Goal: Navigation & Orientation: Find specific page/section

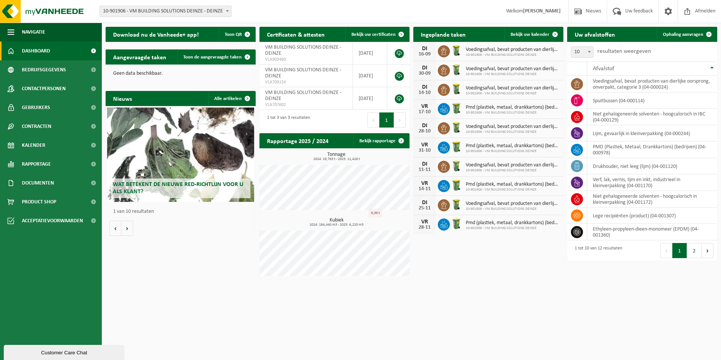
click at [543, 10] on strong "[PERSON_NAME]" at bounding box center [542, 11] width 38 height 6
click at [24, 123] on span "Contracten" at bounding box center [36, 126] width 29 height 19
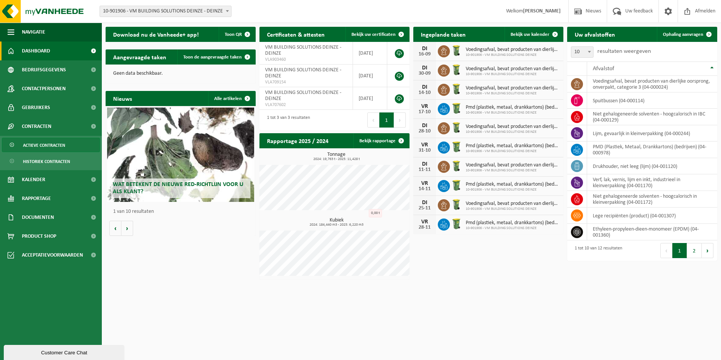
click at [46, 146] on span "Actieve contracten" at bounding box center [44, 145] width 42 height 14
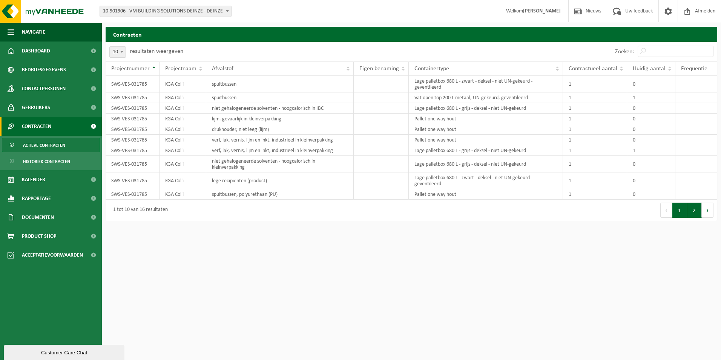
click at [689, 211] on button "2" at bounding box center [694, 209] width 15 height 15
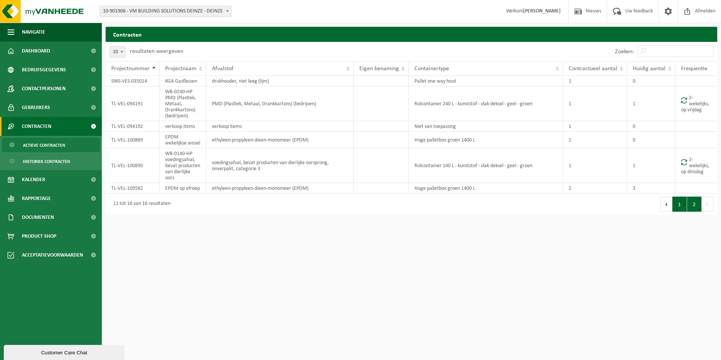
click at [681, 212] on button "1" at bounding box center [679, 203] width 15 height 15
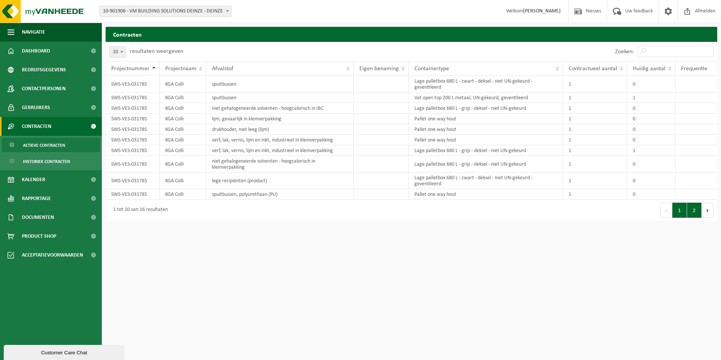
click at [693, 210] on button "2" at bounding box center [694, 209] width 15 height 15
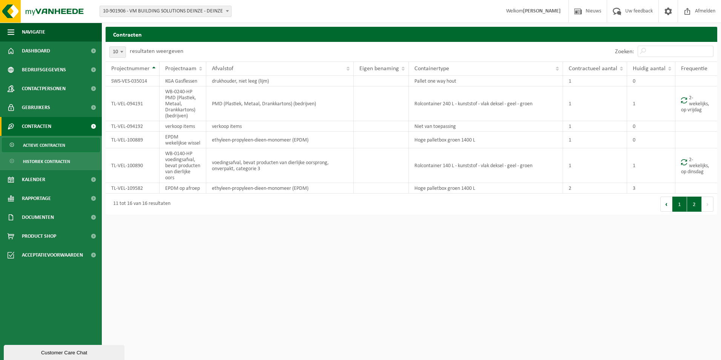
click at [684, 212] on button "1" at bounding box center [679, 203] width 15 height 15
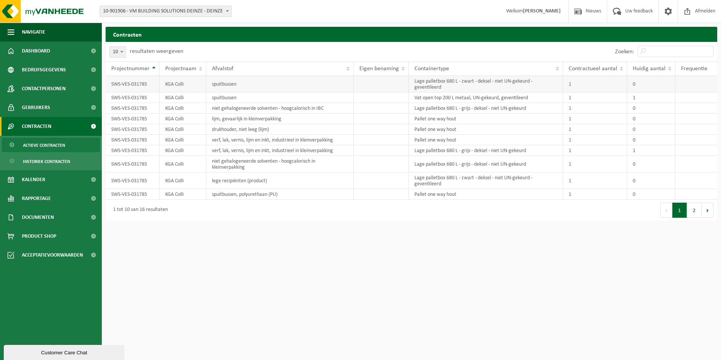
click at [167, 83] on td "KGA Colli" at bounding box center [183, 84] width 47 height 17
click at [130, 85] on td "SWS-VES-031785" at bounding box center [133, 84] width 54 height 17
click at [693, 208] on button "2" at bounding box center [694, 209] width 15 height 15
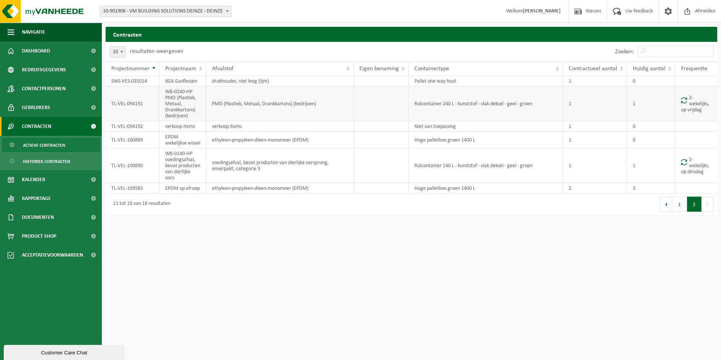
click at [696, 106] on td "2-wekelijks, op vrijdag" at bounding box center [696, 103] width 42 height 35
click at [687, 174] on td "2-wekelijks, op dinsdag" at bounding box center [696, 165] width 42 height 35
click at [125, 171] on td "TL-VEL-100890" at bounding box center [133, 165] width 54 height 35
click at [132, 173] on td "TL-VEL-100890" at bounding box center [133, 165] width 54 height 35
click at [469, 172] on td "Rolcontainer 140 L - kunststof - vlak deksel - geel - groen" at bounding box center [486, 165] width 155 height 35
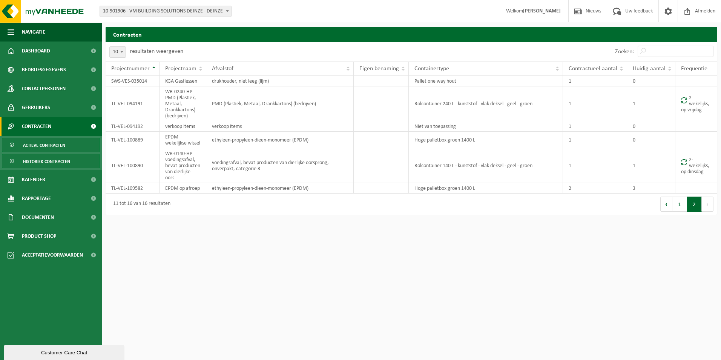
click at [30, 156] on span "Historiek contracten" at bounding box center [46, 161] width 47 height 14
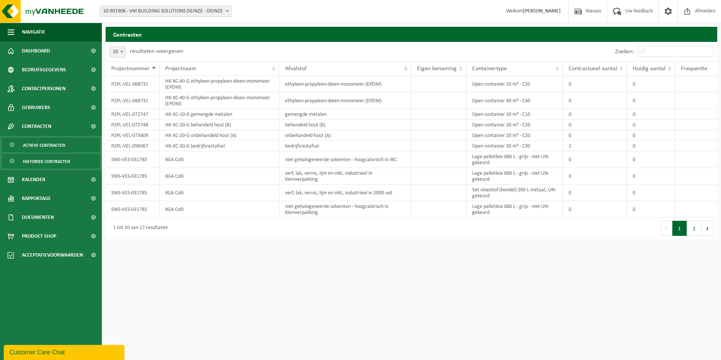
click at [43, 140] on span "Actieve contracten" at bounding box center [44, 145] width 42 height 14
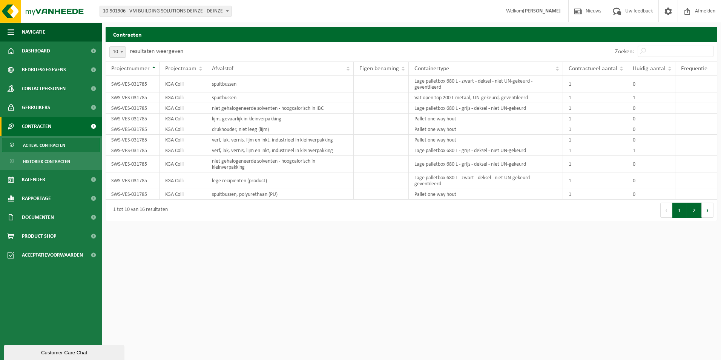
click at [696, 207] on button "2" at bounding box center [694, 209] width 15 height 15
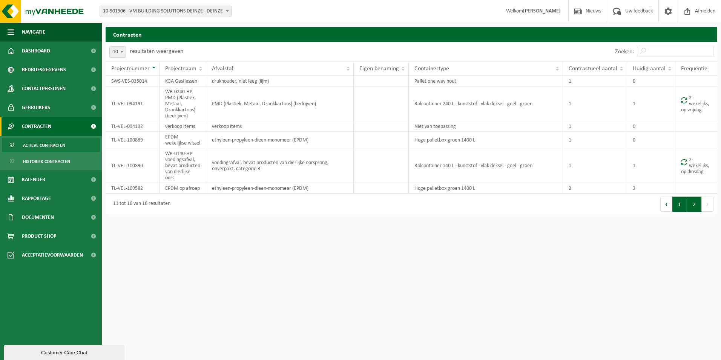
click at [681, 212] on button "1" at bounding box center [679, 203] width 15 height 15
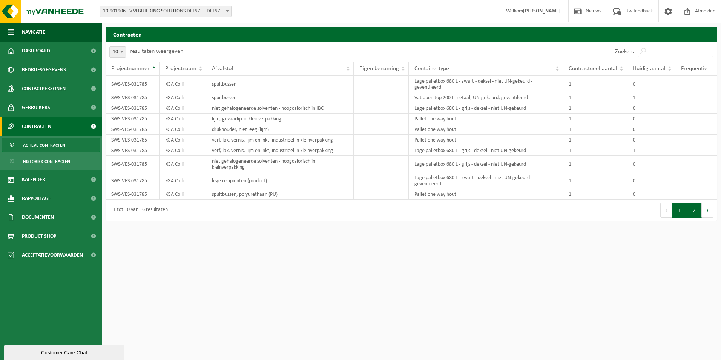
click at [693, 207] on button "2" at bounding box center [694, 209] width 15 height 15
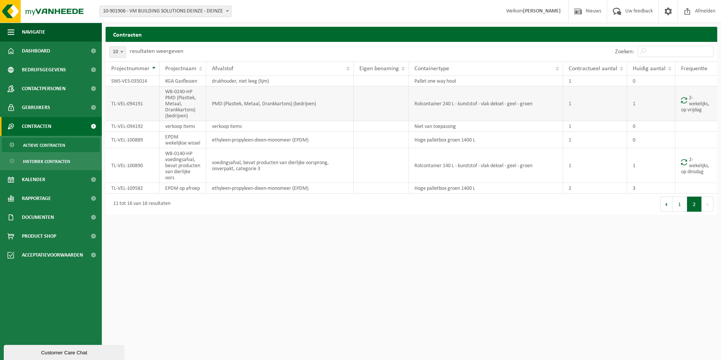
click at [694, 101] on td "2-wekelijks, op vrijdag" at bounding box center [696, 103] width 42 height 35
click at [124, 105] on td "TL-VEL-094191" at bounding box center [133, 103] width 54 height 35
click at [37, 105] on span "Gebruikers" at bounding box center [36, 107] width 28 height 19
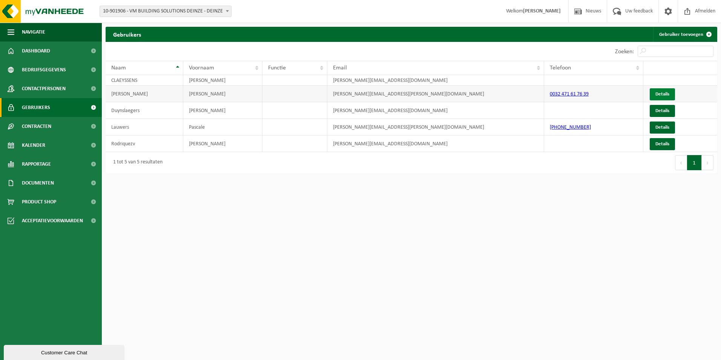
click at [661, 90] on link "Details" at bounding box center [662, 94] width 25 height 12
click at [36, 161] on span "Rapportage" at bounding box center [36, 164] width 29 height 19
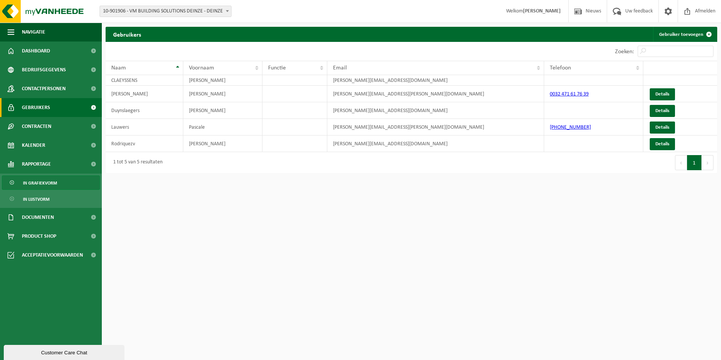
click at [38, 182] on span "In grafiekvorm" at bounding box center [40, 183] width 34 height 14
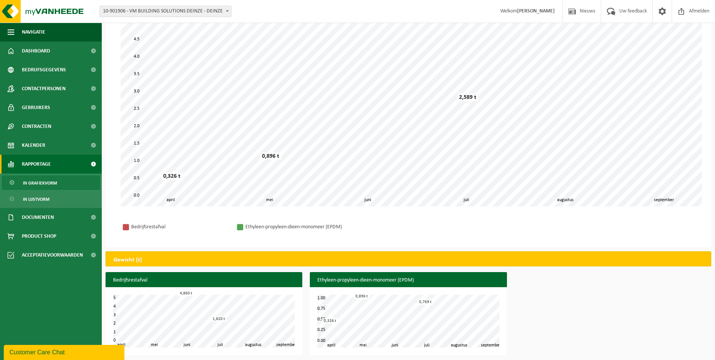
scroll to position [63, 0]
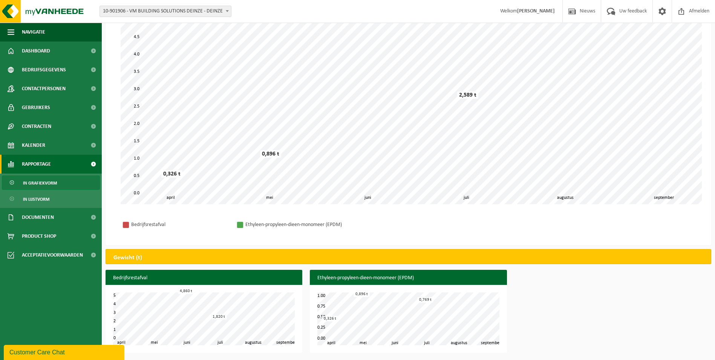
click at [29, 181] on span "In grafiekvorm" at bounding box center [40, 183] width 34 height 14
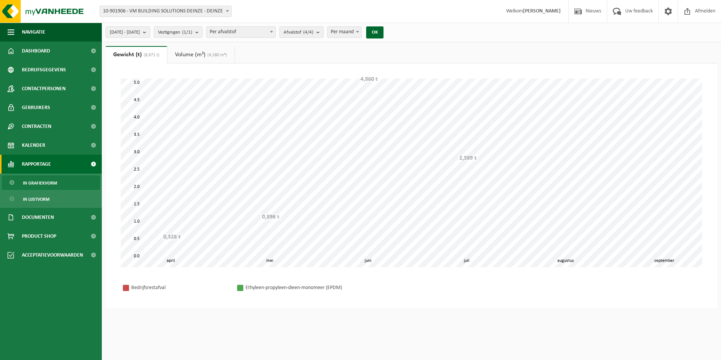
click at [29, 195] on span "In lijstvorm" at bounding box center [36, 199] width 26 height 14
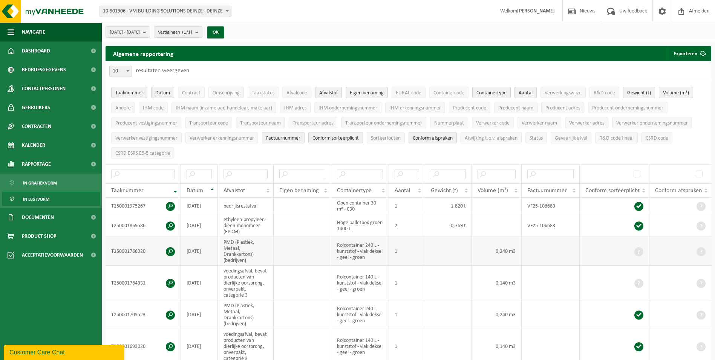
click at [638, 251] on span at bounding box center [639, 251] width 9 height 9
click at [33, 199] on span "In lijstvorm" at bounding box center [36, 199] width 26 height 14
click at [41, 183] on span "In grafiekvorm" at bounding box center [40, 183] width 34 height 14
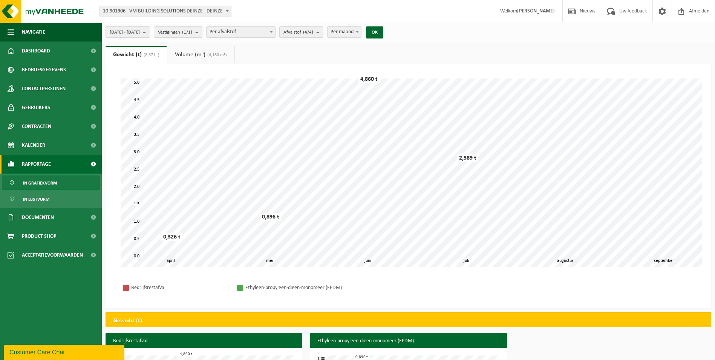
click at [189, 54] on link "Volume (m³) (4,180 m³)" at bounding box center [200, 54] width 67 height 17
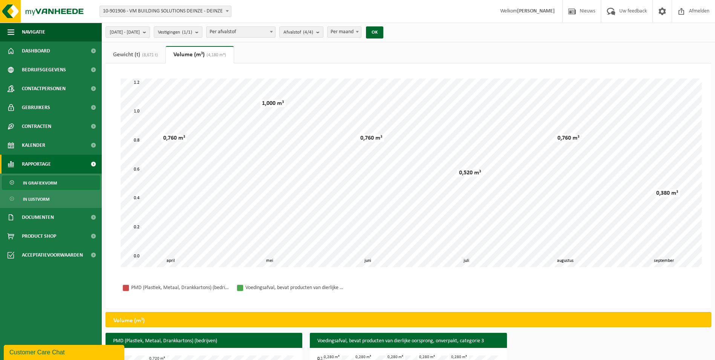
click at [129, 49] on link "Gewicht (t) (8,671 t)" at bounding box center [136, 54] width 60 height 17
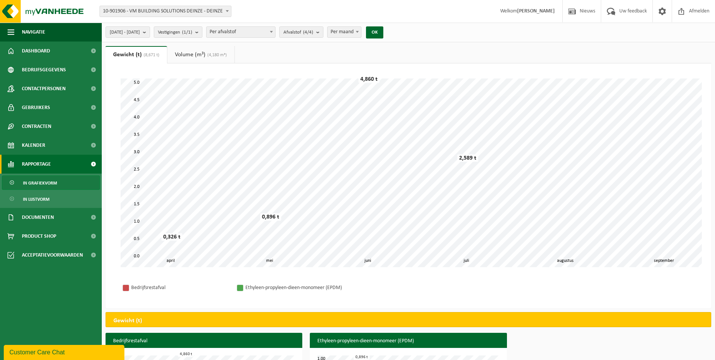
click at [188, 52] on link "Volume (m³) (4,180 m³)" at bounding box center [200, 54] width 67 height 17
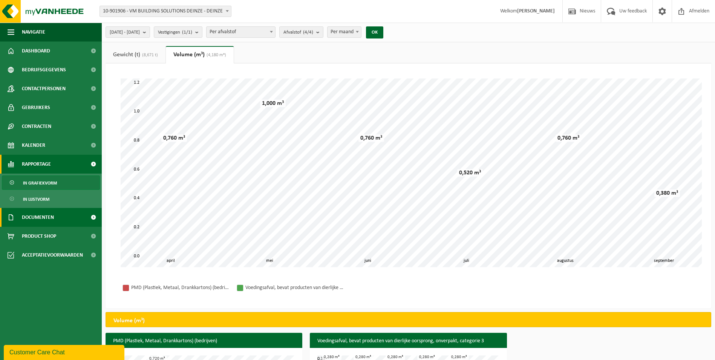
click at [40, 216] on span "Documenten" at bounding box center [38, 217] width 32 height 19
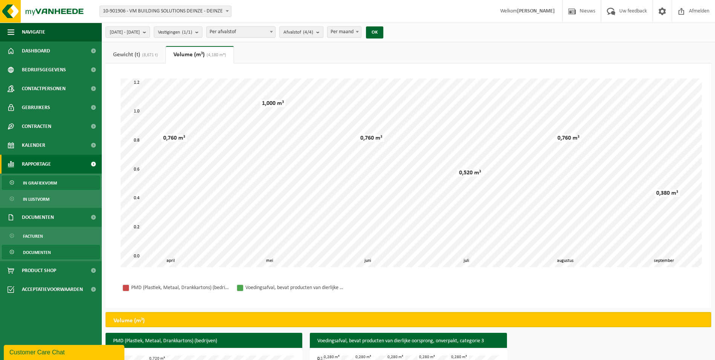
click at [28, 250] on span "Documenten" at bounding box center [37, 252] width 28 height 14
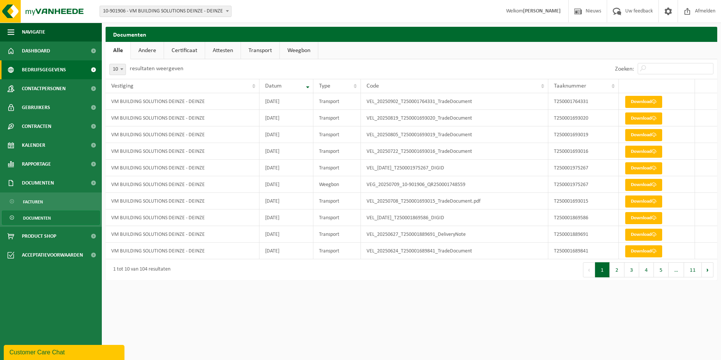
click at [43, 66] on span "Bedrijfsgegevens" at bounding box center [44, 69] width 44 height 19
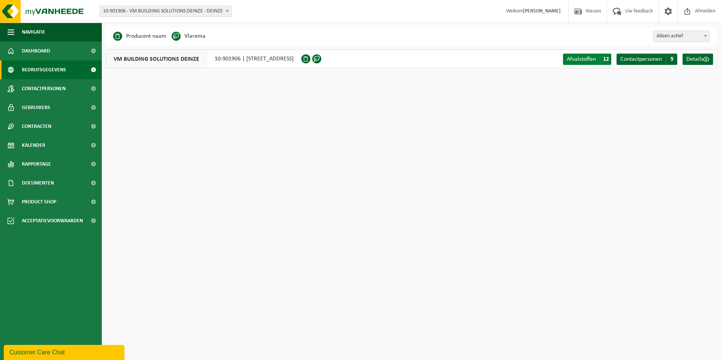
click at [592, 58] on span "Afvalstoffen" at bounding box center [581, 59] width 29 height 6
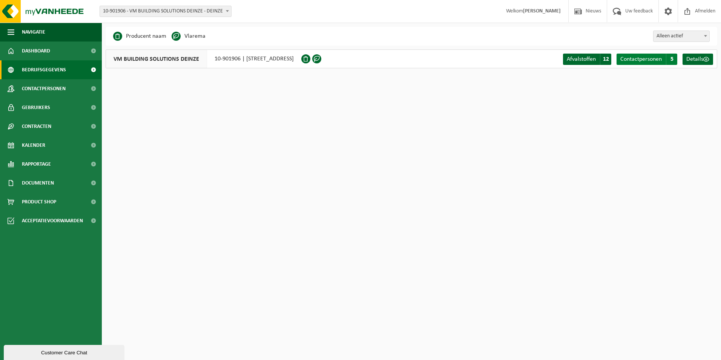
click at [641, 59] on span "Contactpersonen" at bounding box center [640, 59] width 41 height 6
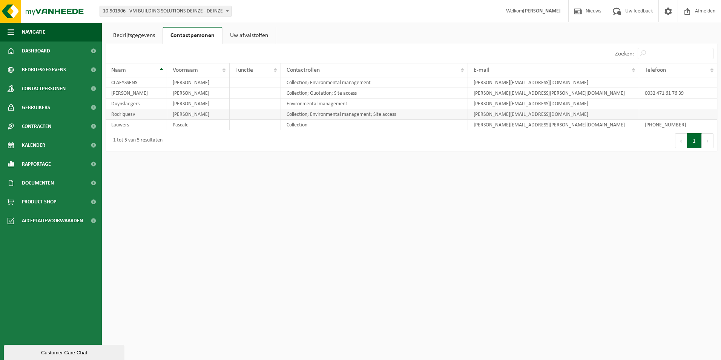
click at [128, 110] on td "Rodriquezv" at bounding box center [136, 114] width 61 height 11
click at [127, 118] on td "Rodriquezv" at bounding box center [136, 114] width 61 height 11
click at [128, 115] on td "Rodriquezv" at bounding box center [136, 114] width 61 height 11
click at [263, 37] on link "Uw afvalstoffen" at bounding box center [248, 35] width 53 height 17
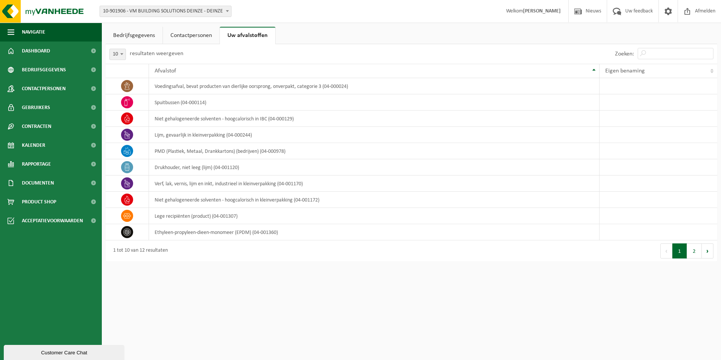
drag, startPoint x: 125, startPoint y: 38, endPoint x: 130, endPoint y: 35, distance: 5.4
click at [126, 37] on link "Bedrijfsgegevens" at bounding box center [134, 35] width 57 height 17
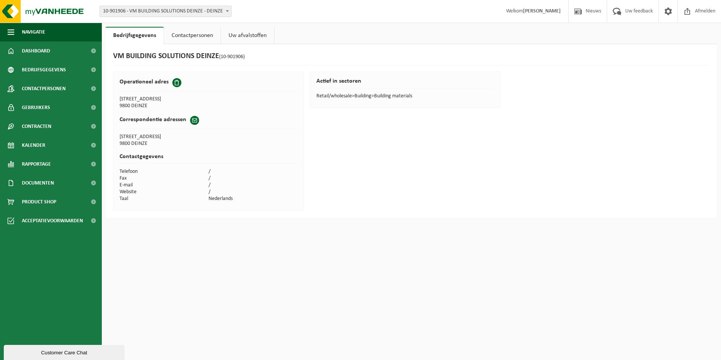
click at [189, 33] on link "Contactpersonen" at bounding box center [192, 35] width 57 height 17
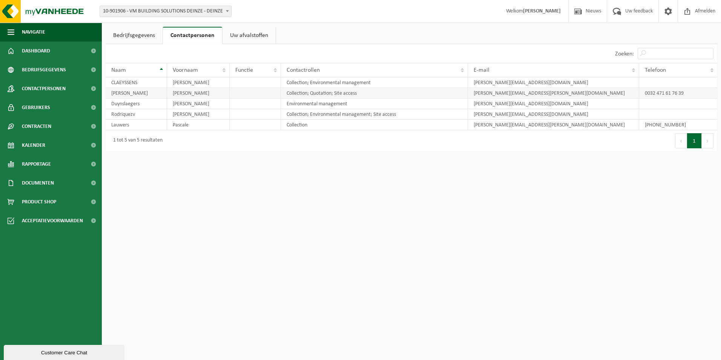
click at [182, 97] on td "SANDER" at bounding box center [198, 93] width 63 height 11
click at [129, 102] on td "Duynslaegers" at bounding box center [136, 103] width 61 height 11
click at [118, 113] on td "Rodriquezv" at bounding box center [136, 114] width 61 height 11
click at [512, 115] on td "juana.rodriguezv@fedrusinternational.com" at bounding box center [553, 114] width 171 height 11
click at [332, 115] on td "Collection; Environmental management; Site access" at bounding box center [374, 114] width 187 height 11
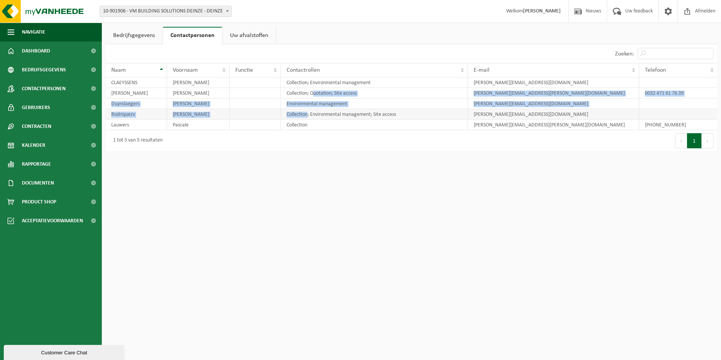
drag, startPoint x: 314, startPoint y: 90, endPoint x: 308, endPoint y: 118, distance: 28.9
click at [308, 118] on tbody "CLAEYSSENS WARD Collection; Environmental management ward.claeyssens@vmbuilding…" at bounding box center [412, 103] width 612 height 53
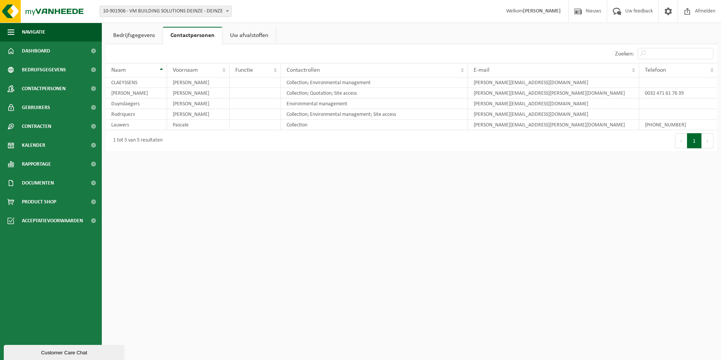
drag, startPoint x: 308, startPoint y: 118, endPoint x: 260, endPoint y: 148, distance: 57.0
click at [260, 148] on div "1 tot 5 van 5 resultaten" at bounding box center [259, 140] width 306 height 21
click at [34, 43] on span "Dashboard" at bounding box center [36, 50] width 28 height 19
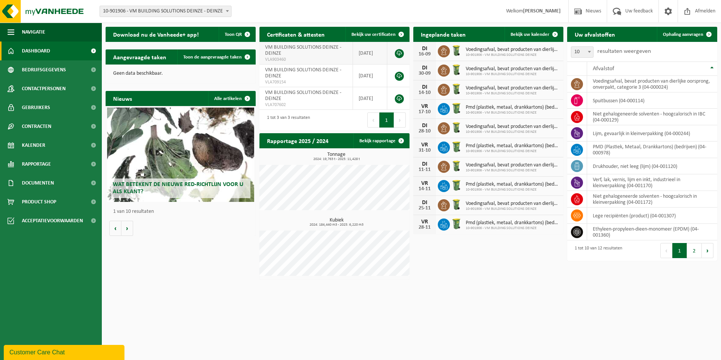
click at [400, 52] on link at bounding box center [399, 53] width 9 height 9
click at [584, 8] on span "Nieuws" at bounding box center [593, 11] width 19 height 22
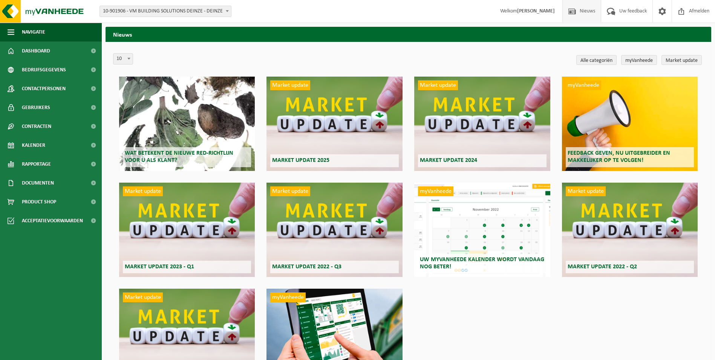
click at [536, 13] on strong "[PERSON_NAME]" at bounding box center [536, 11] width 38 height 6
click at [30, 107] on span "Gebruikers" at bounding box center [36, 107] width 28 height 19
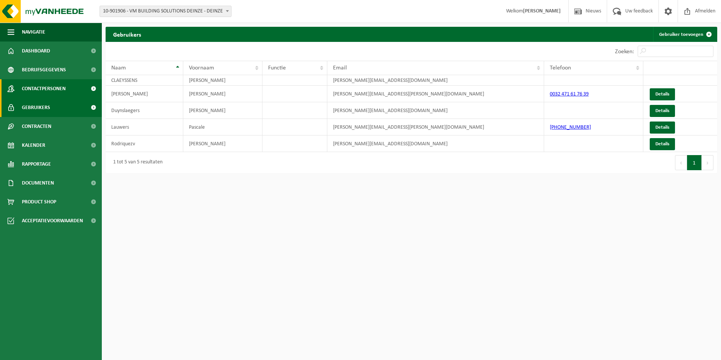
click at [37, 84] on span "Contactpersonen" at bounding box center [44, 88] width 44 height 19
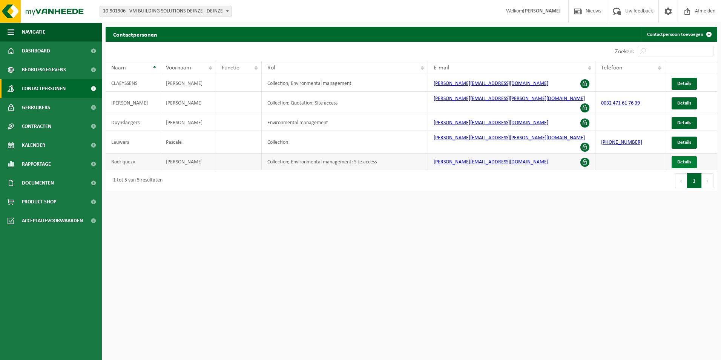
click at [684, 156] on link "Details" at bounding box center [684, 162] width 25 height 12
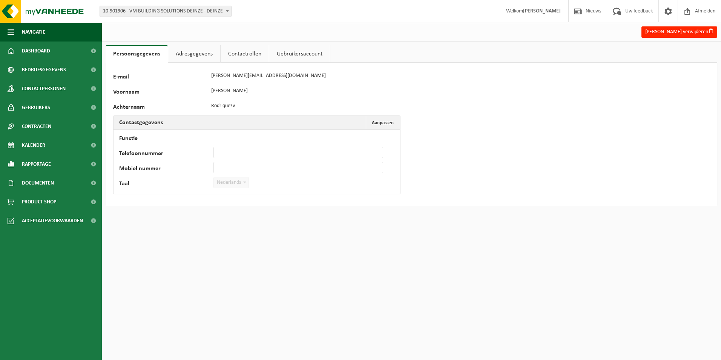
click at [192, 55] on link "Adresgegevens" at bounding box center [194, 53] width 52 height 17
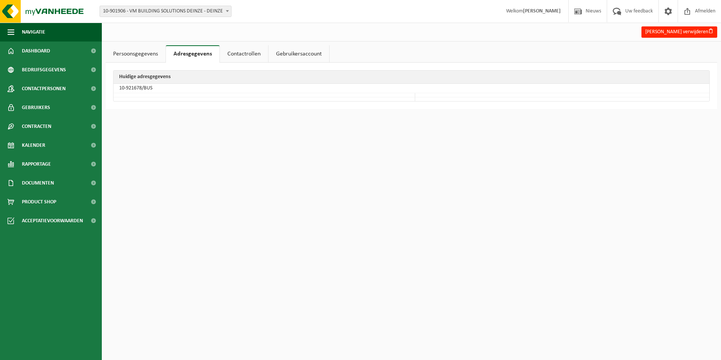
click at [242, 52] on link "Contactrollen" at bounding box center [244, 53] width 48 height 17
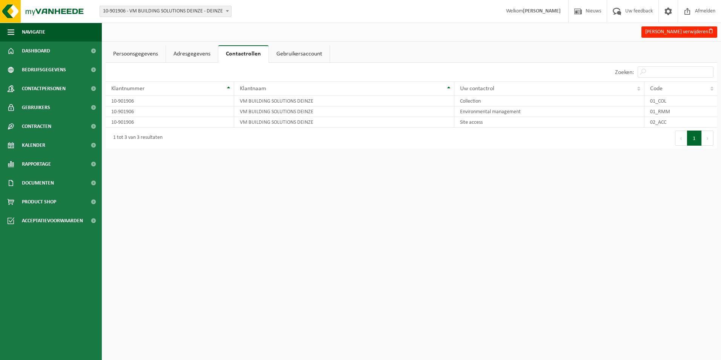
click at [297, 54] on link "Gebruikersaccount" at bounding box center [299, 53] width 61 height 17
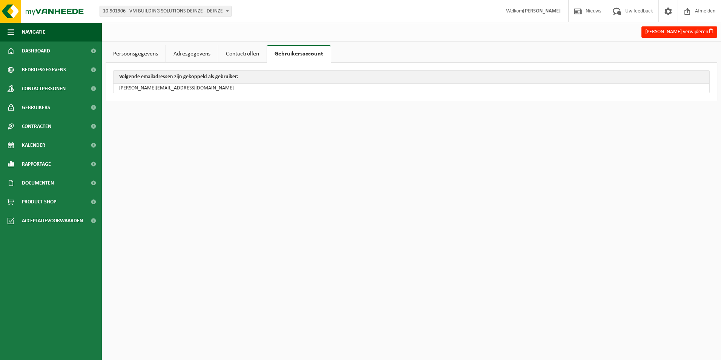
click at [249, 50] on link "Contactrollen" at bounding box center [242, 53] width 48 height 17
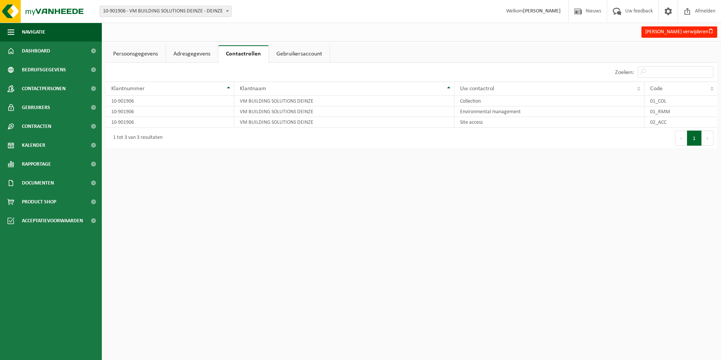
click at [189, 51] on link "Adresgegevens" at bounding box center [192, 53] width 52 height 17
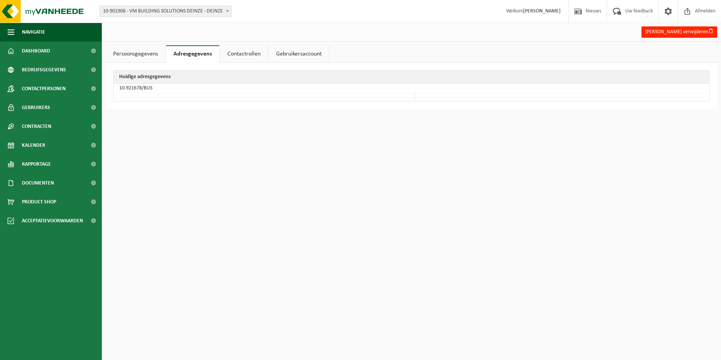
click at [141, 51] on link "Persoonsgegevens" at bounding box center [136, 53] width 60 height 17
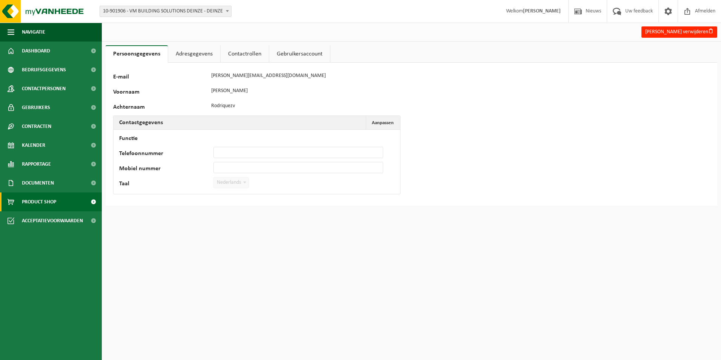
click at [40, 196] on span "Product Shop" at bounding box center [39, 201] width 34 height 19
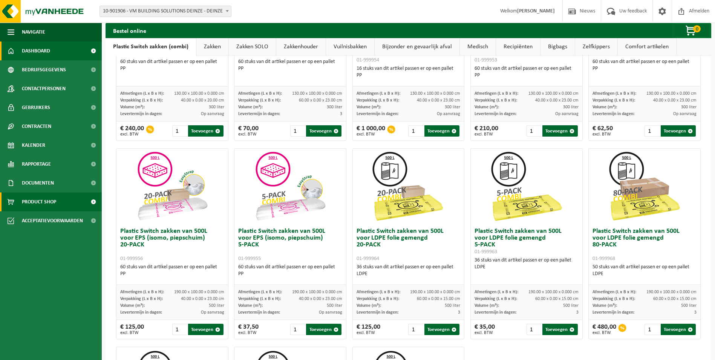
scroll to position [46, 0]
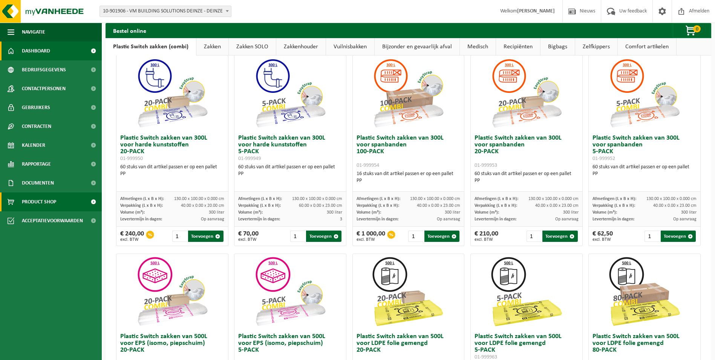
click at [41, 43] on span "Dashboard" at bounding box center [36, 50] width 28 height 19
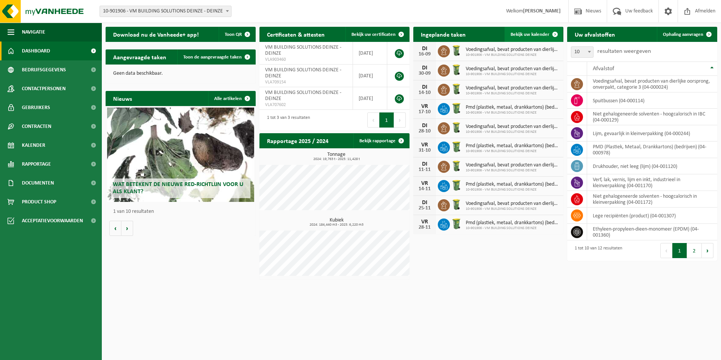
click at [530, 34] on span "Bekijk uw kalender" at bounding box center [530, 34] width 39 height 5
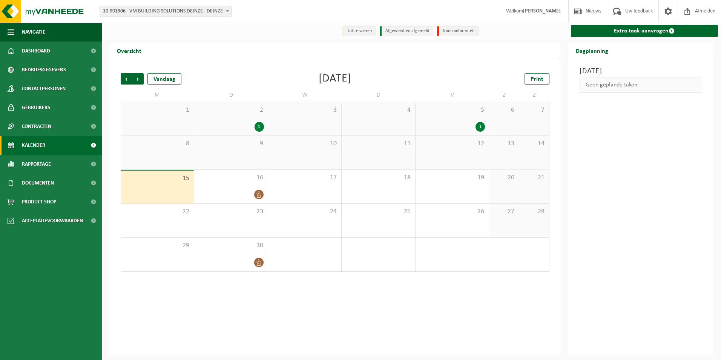
click at [478, 124] on div "1" at bounding box center [480, 127] width 9 height 10
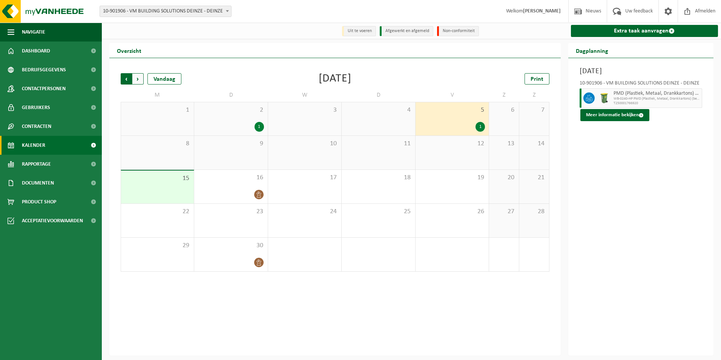
click at [140, 78] on span "Volgende" at bounding box center [137, 78] width 11 height 11
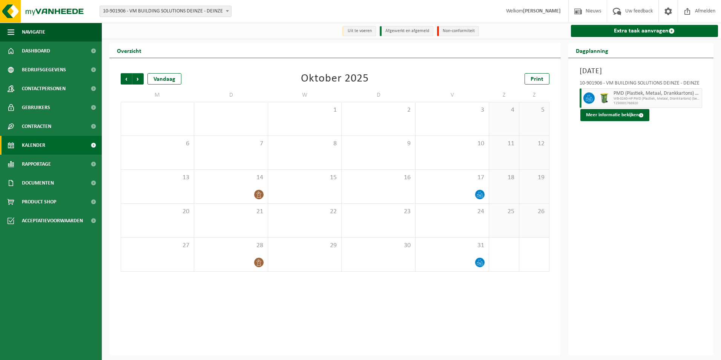
click at [140, 78] on span "Volgende" at bounding box center [137, 78] width 11 height 11
click at [127, 80] on span "Vorige" at bounding box center [126, 78] width 11 height 11
